Goal: Task Accomplishment & Management: Manage account settings

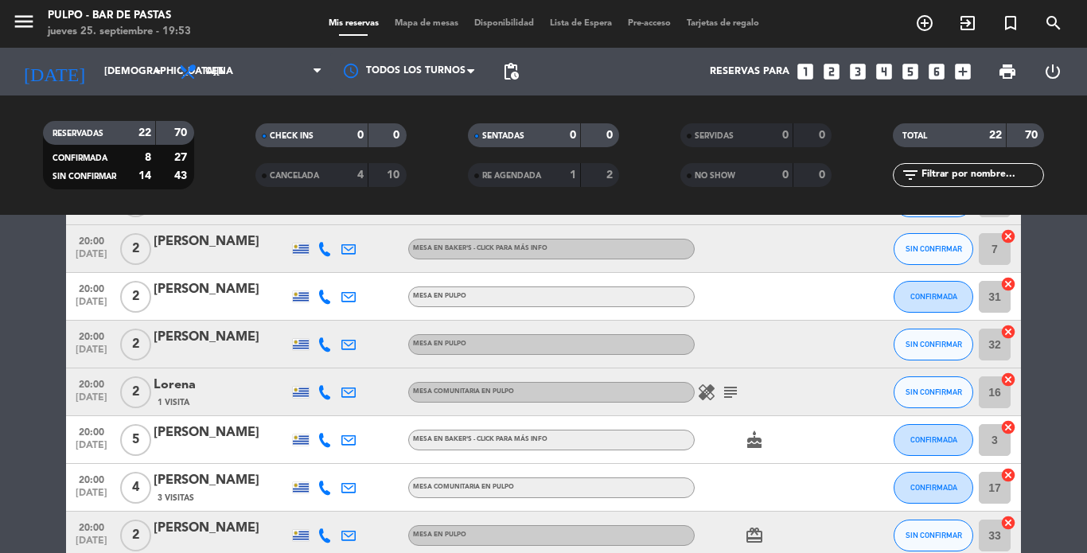
scroll to position [258, 0]
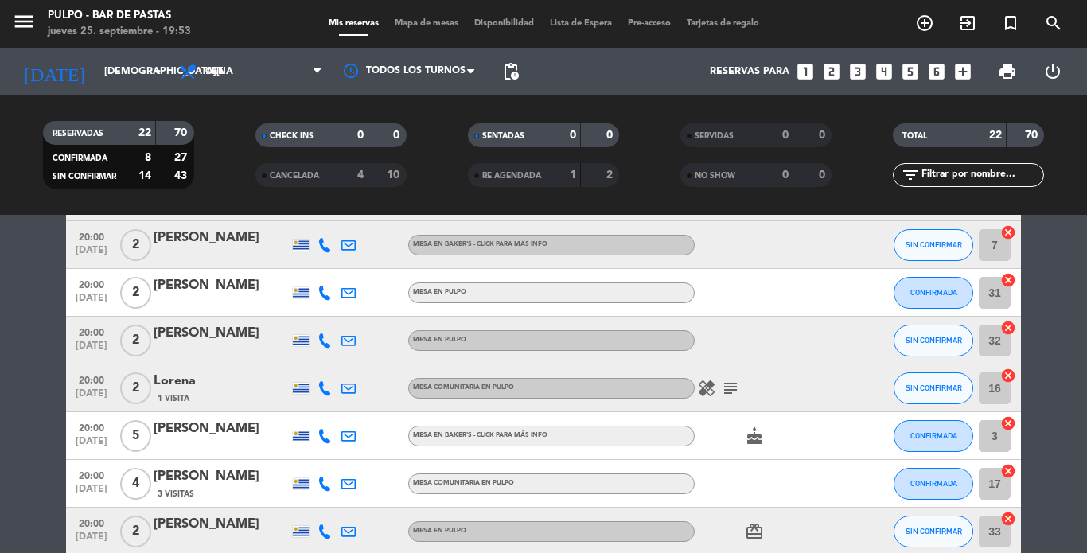
click at [752, 439] on icon "cake" at bounding box center [754, 436] width 19 height 19
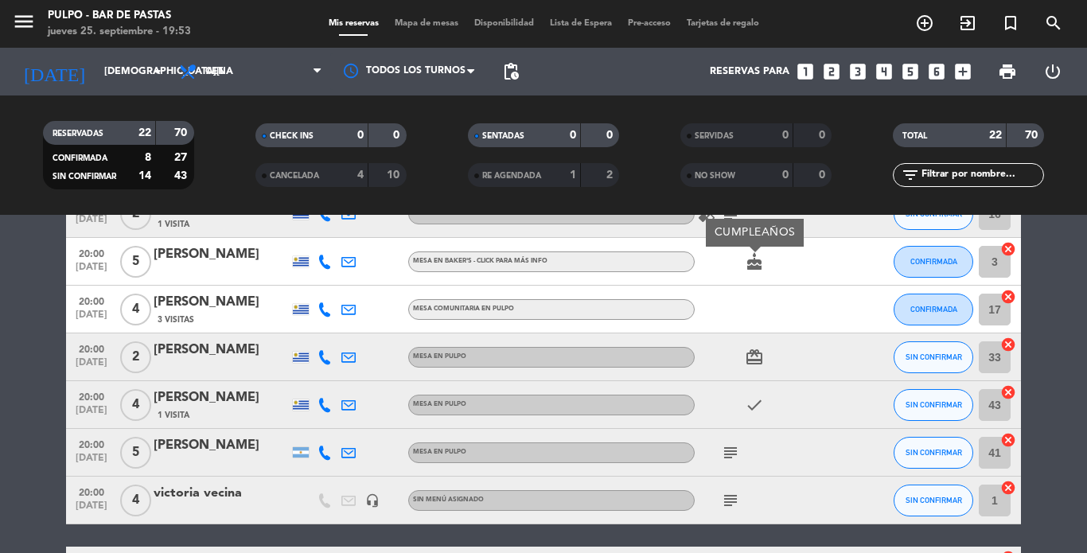
scroll to position [442, 0]
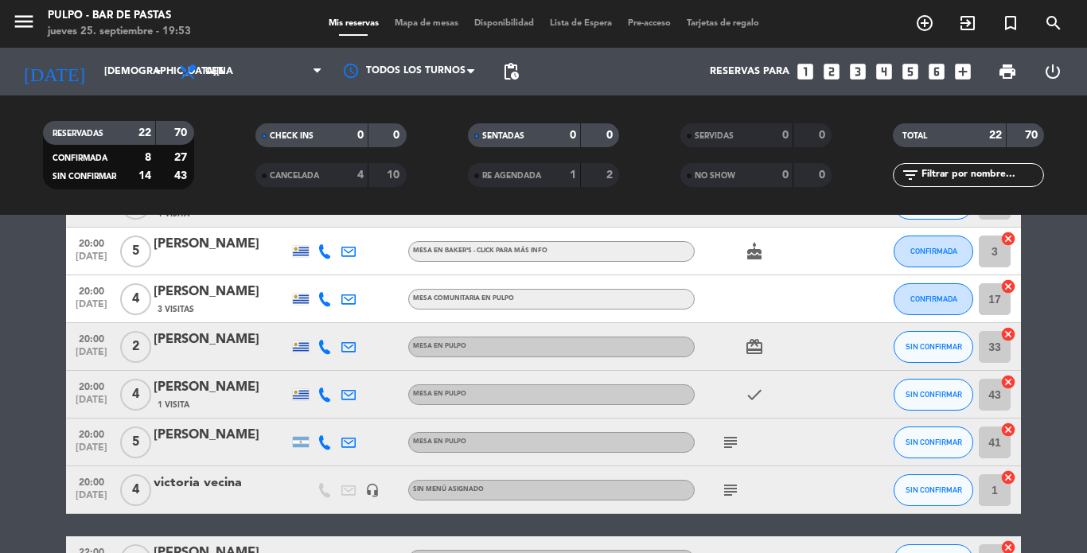
click at [726, 485] on icon "subject" at bounding box center [730, 490] width 19 height 19
click at [721, 484] on icon "subject" at bounding box center [730, 490] width 19 height 19
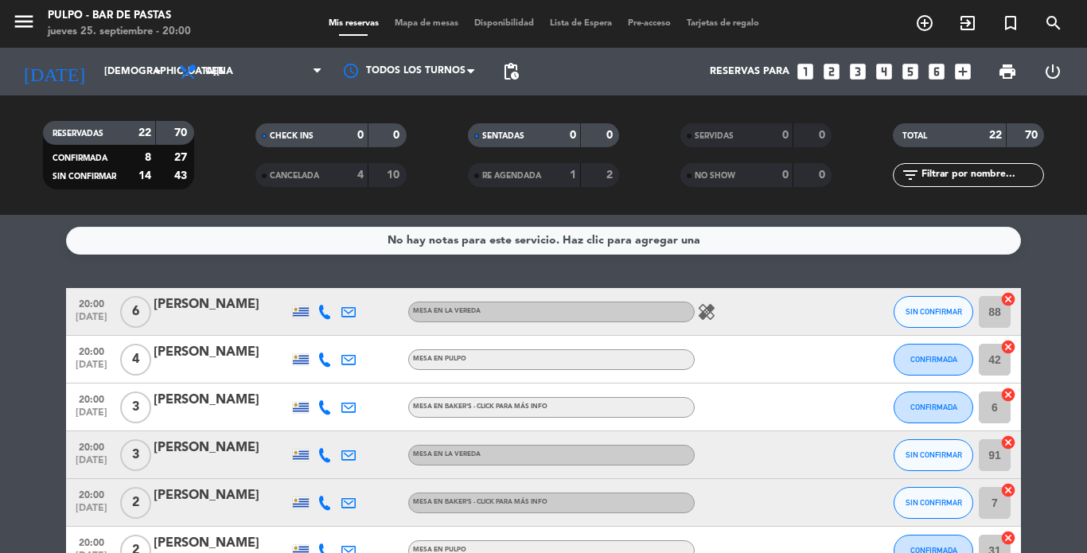
scroll to position [239, 0]
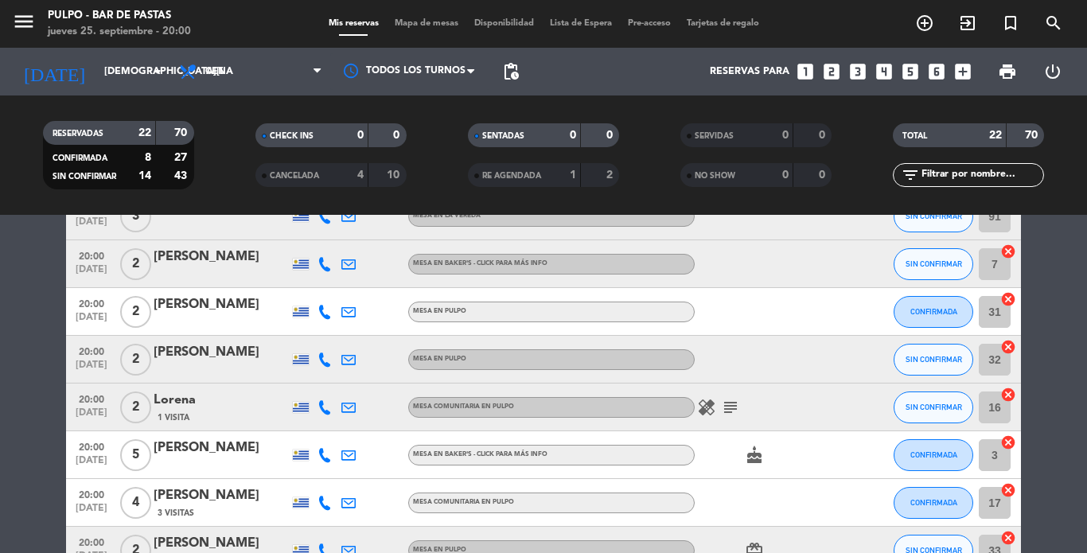
click at [745, 459] on icon "cake" at bounding box center [754, 455] width 19 height 19
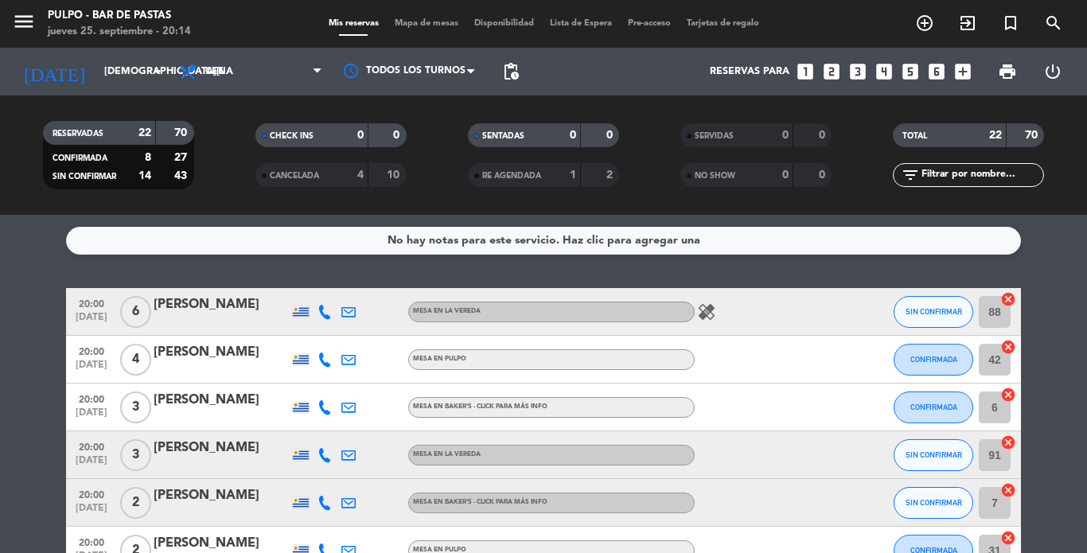
scroll to position [80, 0]
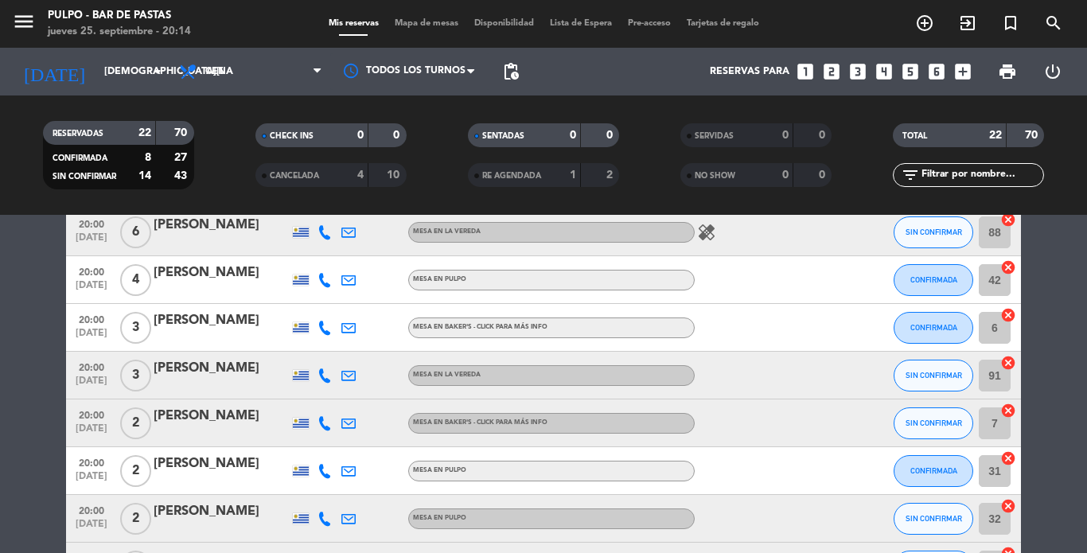
click at [697, 232] on icon "healing" at bounding box center [706, 232] width 19 height 19
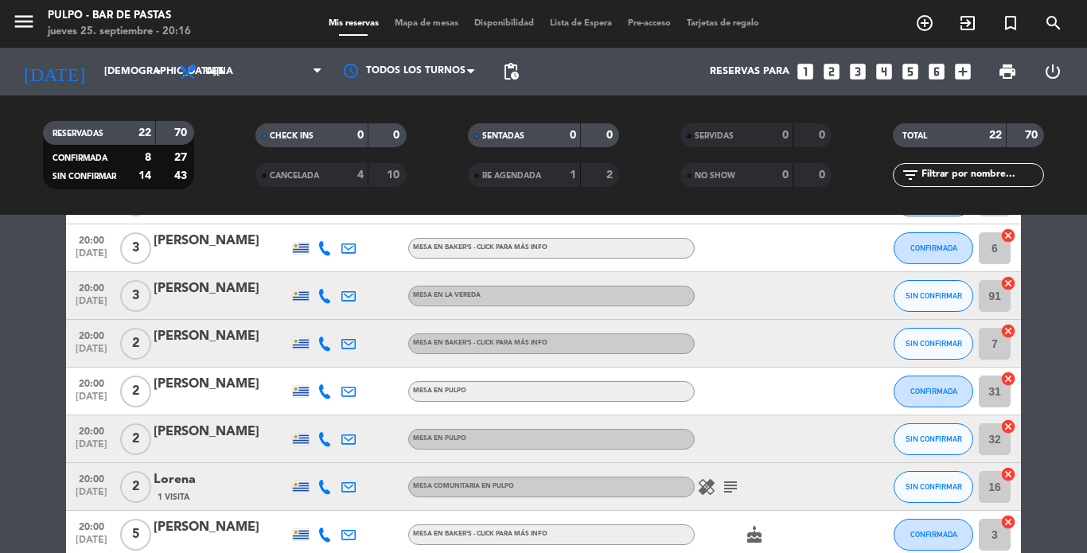
scroll to position [239, 0]
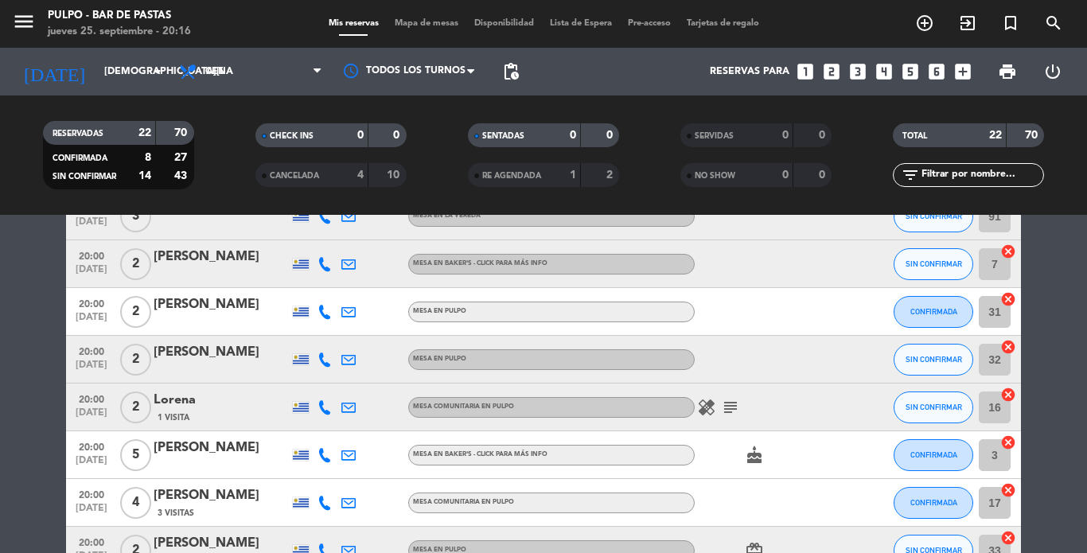
click at [697, 407] on icon "healing" at bounding box center [706, 407] width 19 height 19
click at [721, 406] on icon "subject" at bounding box center [730, 407] width 19 height 19
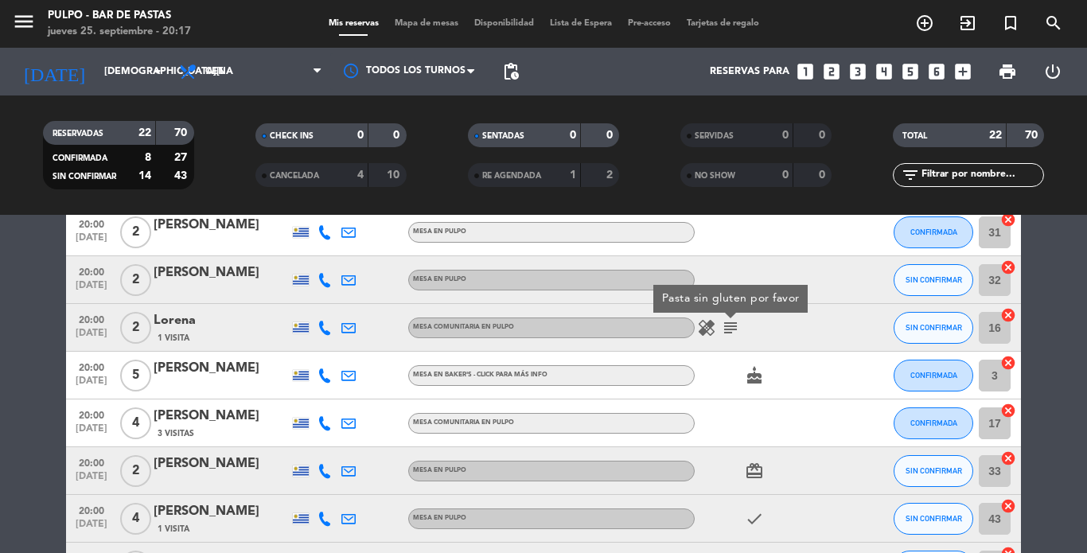
click at [746, 467] on icon "card_giftcard" at bounding box center [754, 471] width 19 height 19
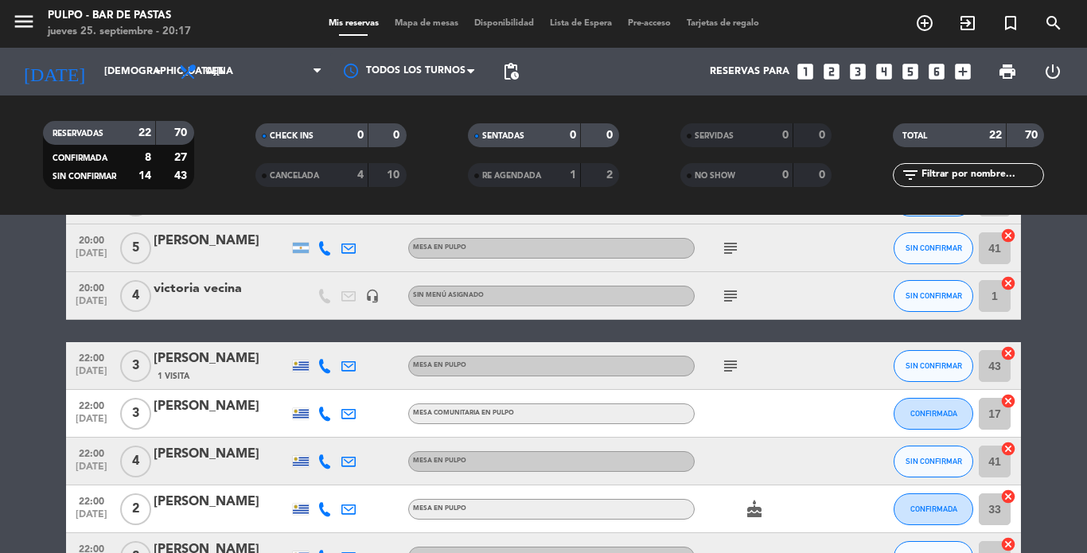
scroll to position [477, 0]
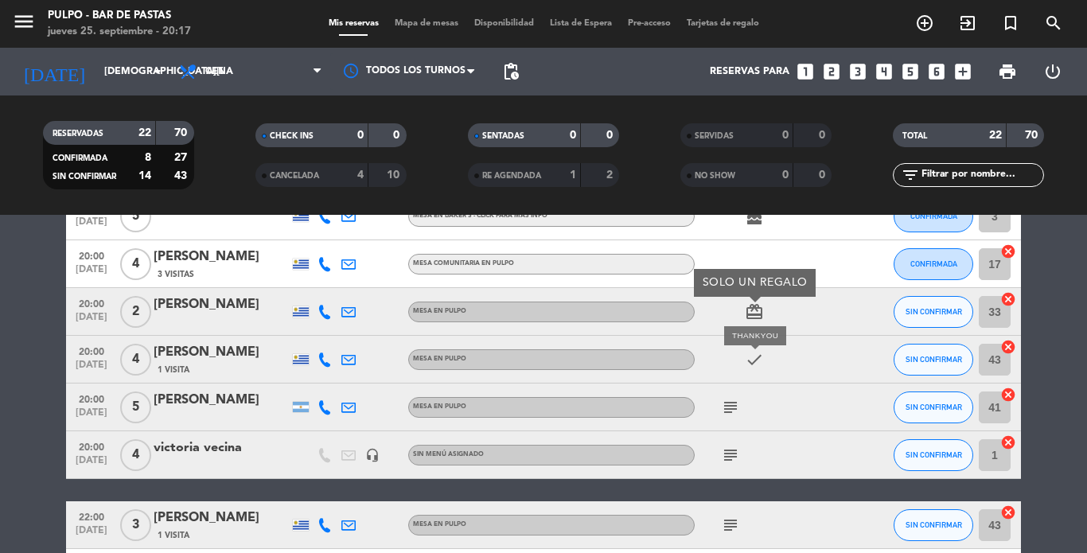
click at [752, 363] on icon "check" at bounding box center [754, 359] width 19 height 19
click at [745, 358] on icon "check" at bounding box center [754, 359] width 19 height 19
click at [748, 359] on icon "check" at bounding box center [754, 359] width 19 height 19
click at [723, 411] on icon "subject" at bounding box center [730, 407] width 19 height 19
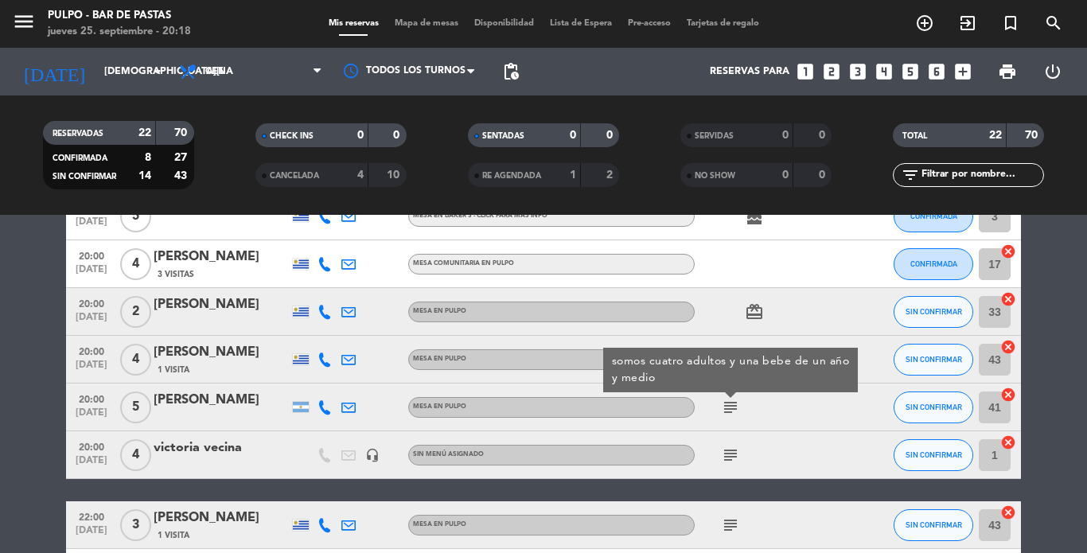
click at [729, 452] on icon "subject" at bounding box center [730, 455] width 19 height 19
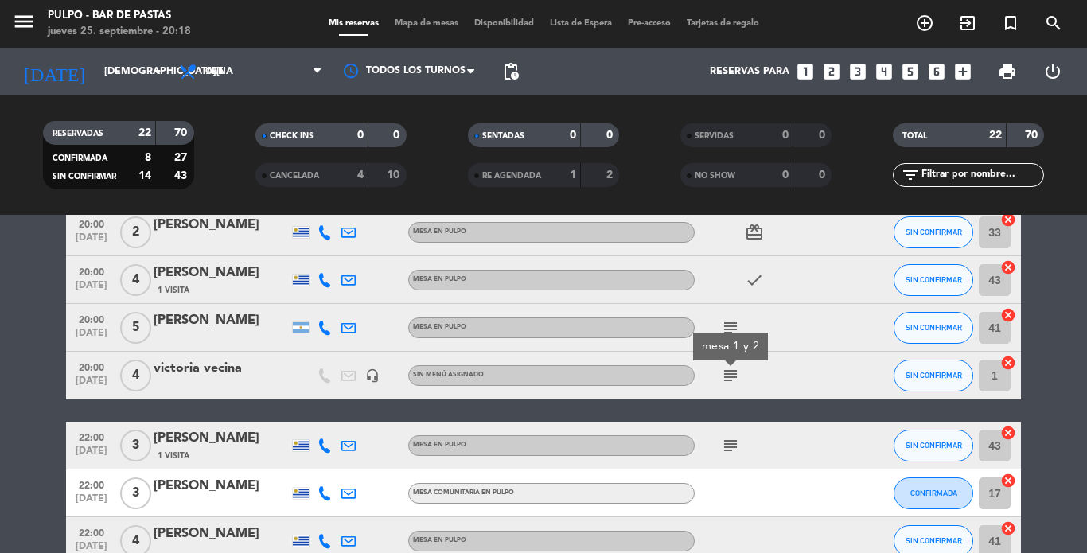
scroll to position [637, 0]
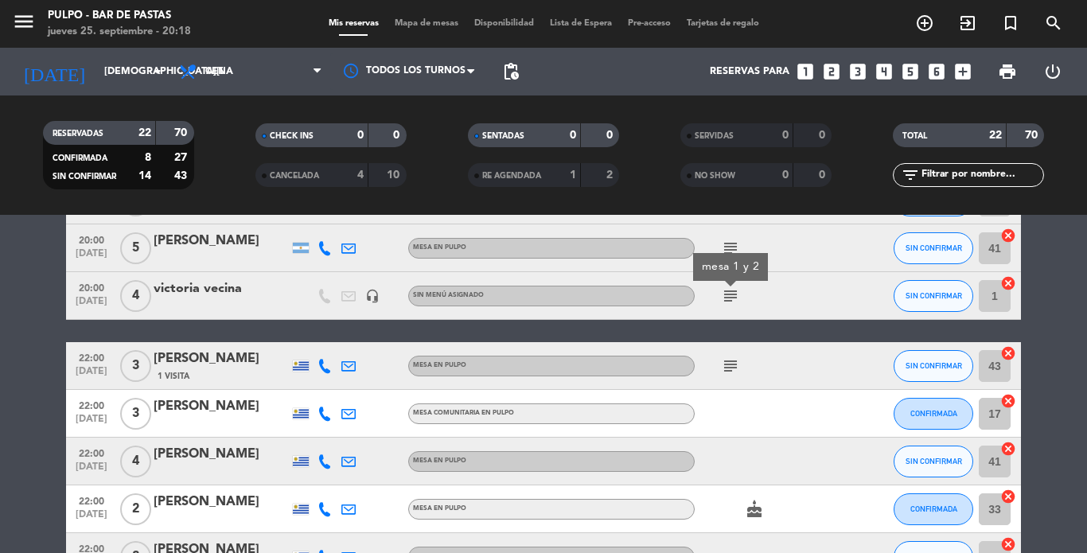
click at [721, 364] on icon "subject" at bounding box center [730, 366] width 19 height 19
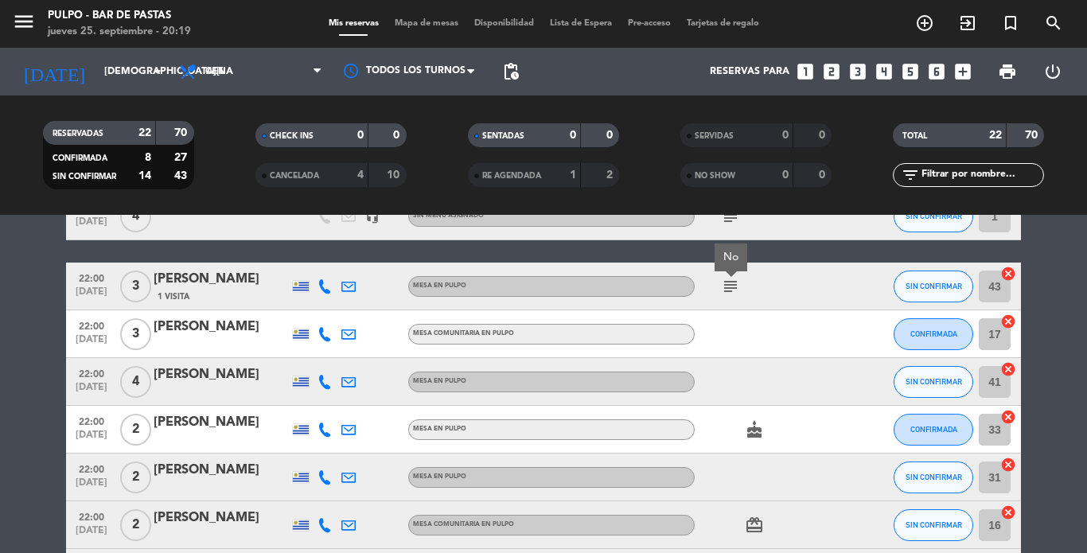
scroll to position [887, 0]
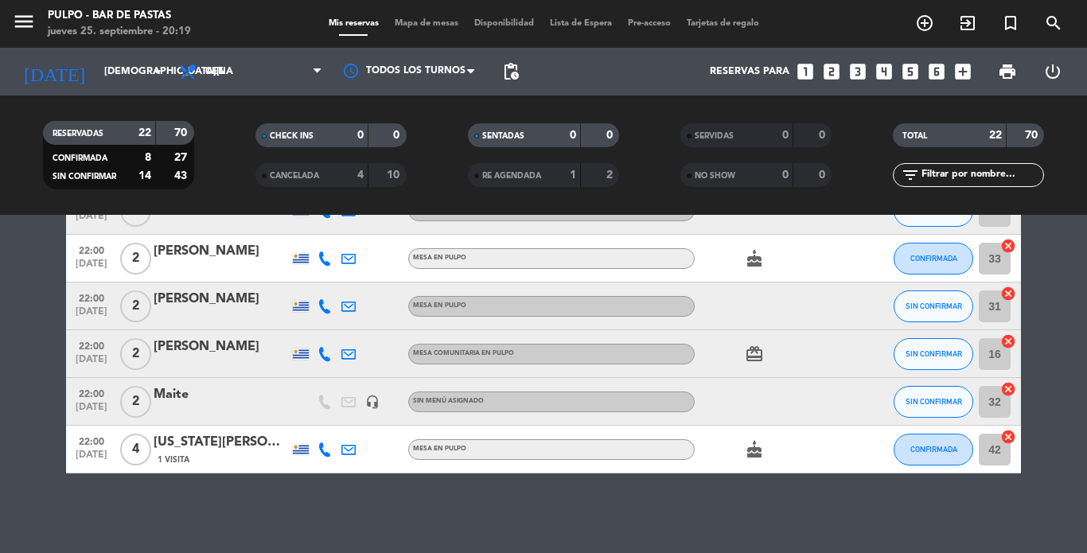
click at [746, 260] on icon "cake" at bounding box center [754, 258] width 19 height 19
click at [748, 353] on icon "card_giftcard" at bounding box center [754, 354] width 19 height 19
click at [745, 454] on icon "cake" at bounding box center [754, 449] width 19 height 19
click at [283, 496] on div "No hay notas para este servicio. Haz clic para agregar una 20:00 [DATE] 6 [PERS…" at bounding box center [543, 384] width 1087 height 338
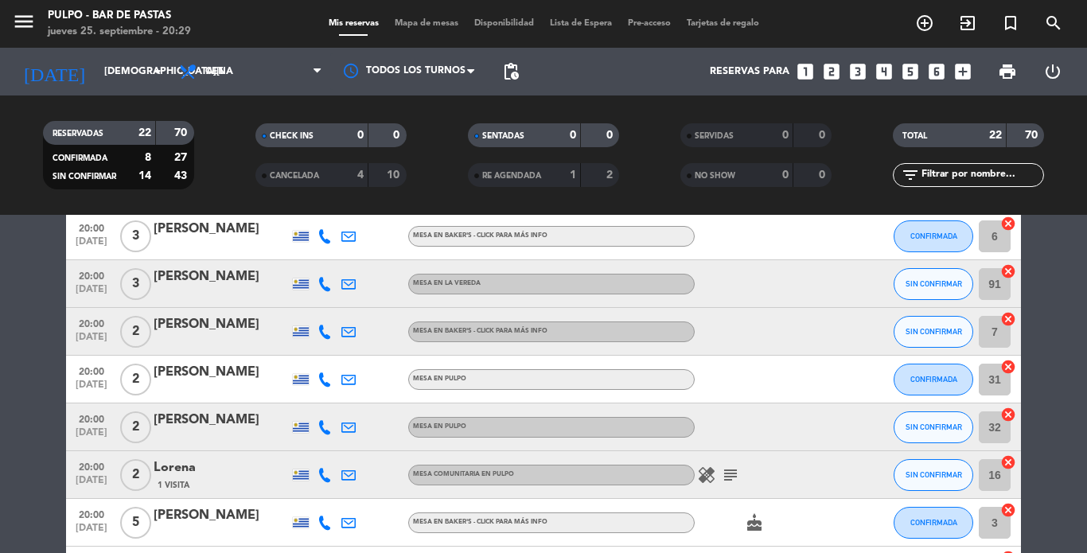
scroll to position [0, 0]
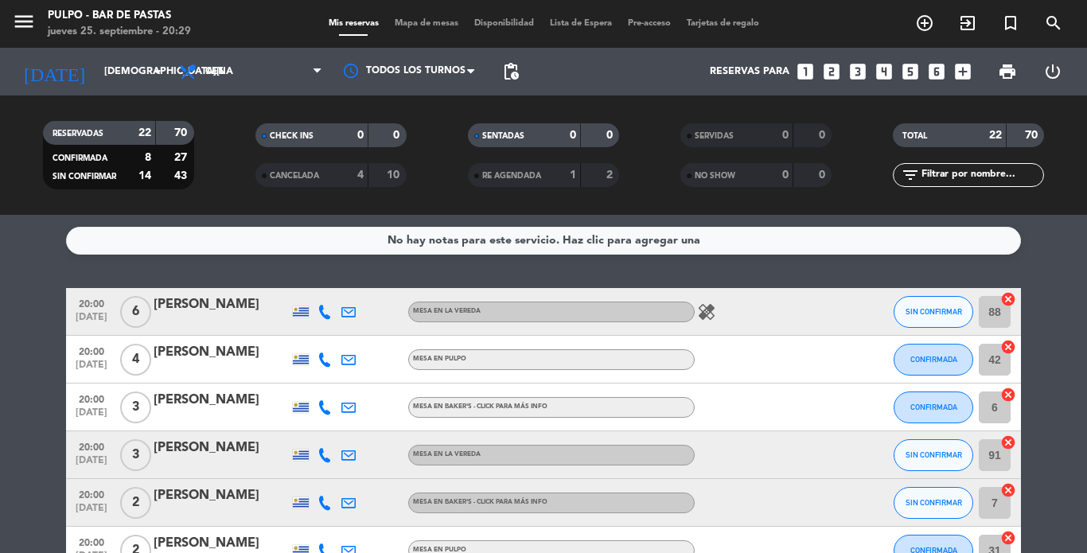
click at [698, 316] on icon "healing" at bounding box center [706, 311] width 19 height 19
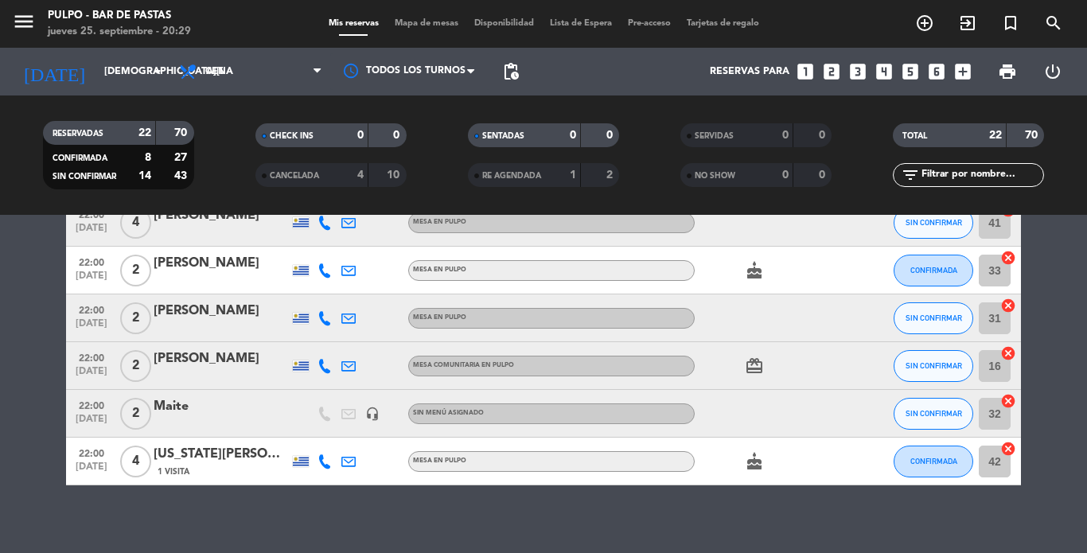
scroll to position [796, 0]
